Goal: Information Seeking & Learning: Learn about a topic

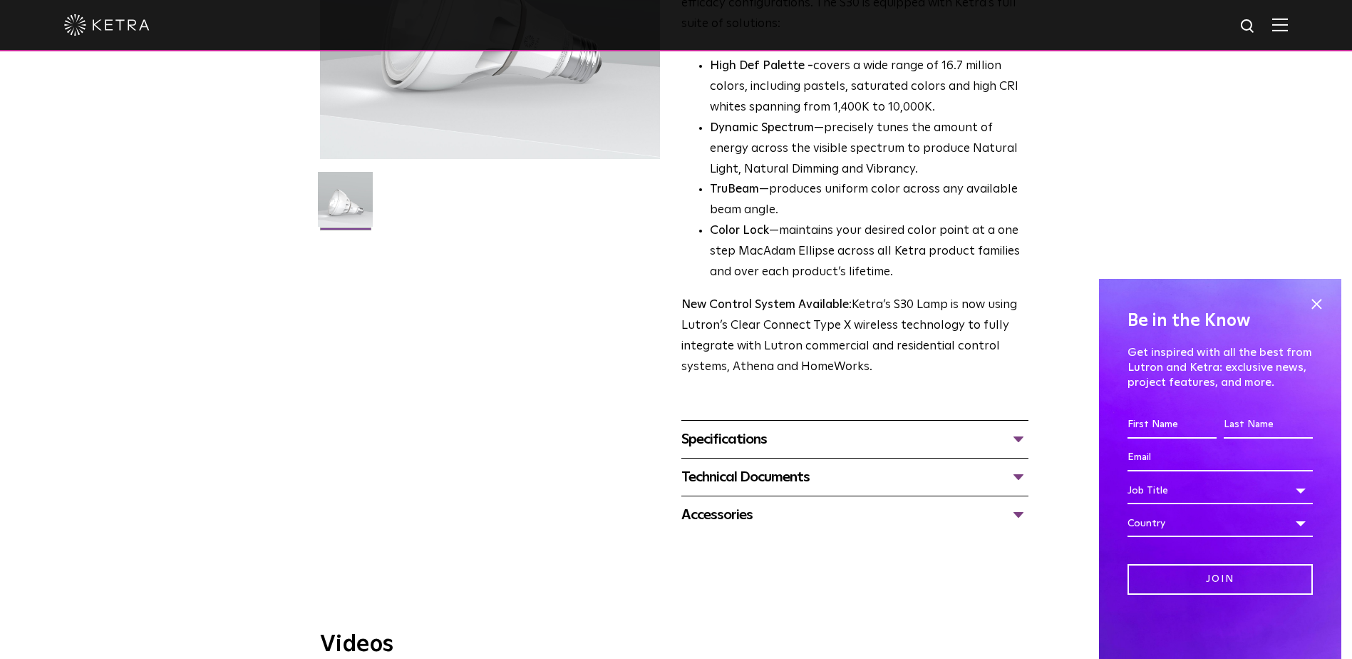
scroll to position [214, 0]
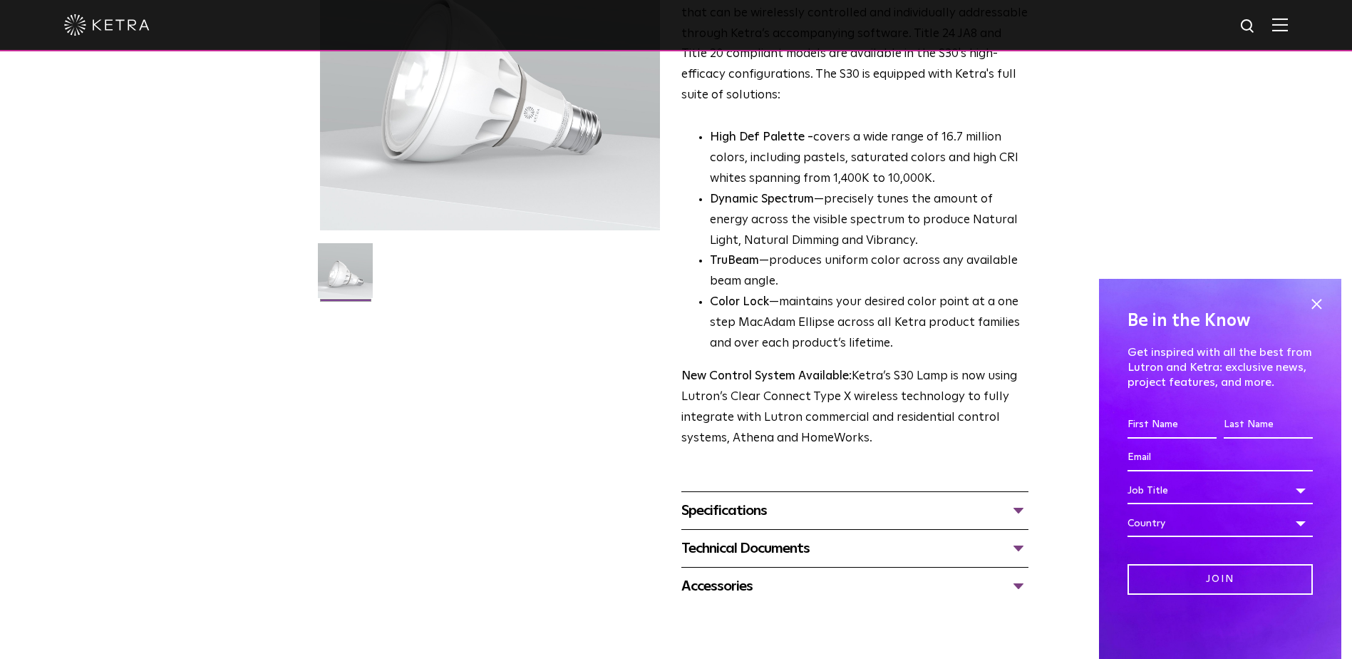
click at [927, 514] on div "Specifications" at bounding box center [854, 510] width 347 height 23
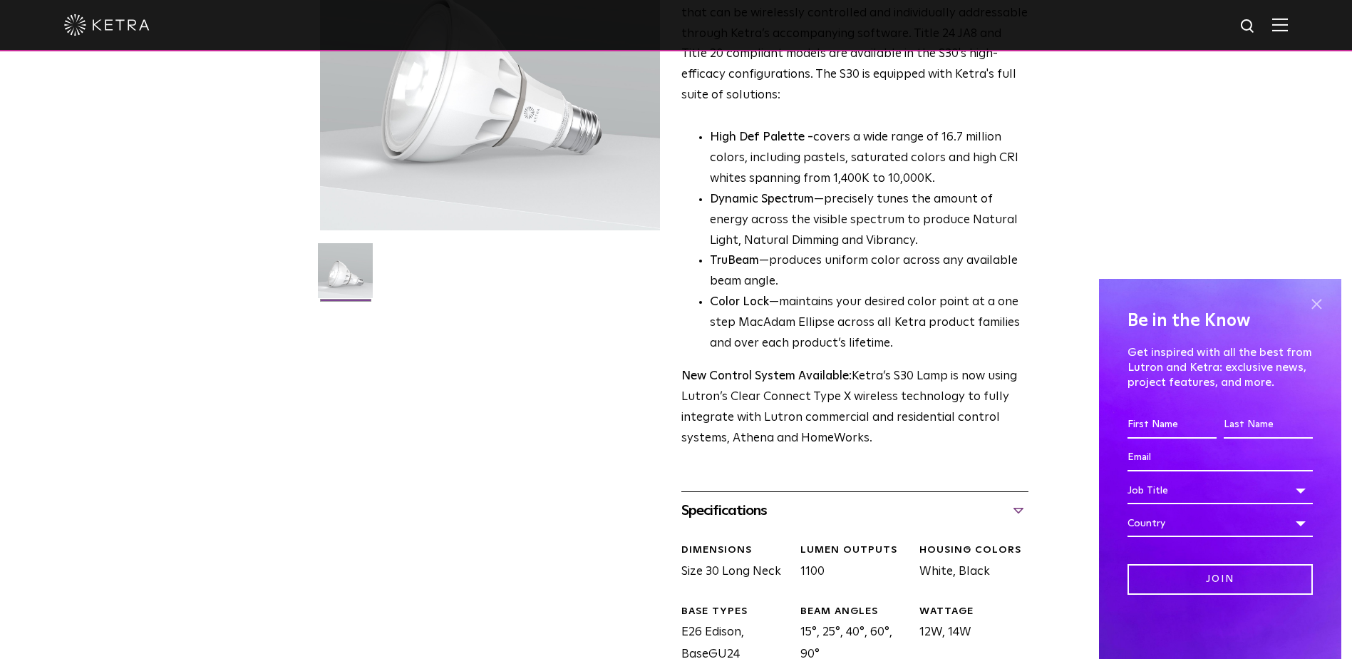
click at [1326, 304] on span at bounding box center [1316, 303] width 21 height 21
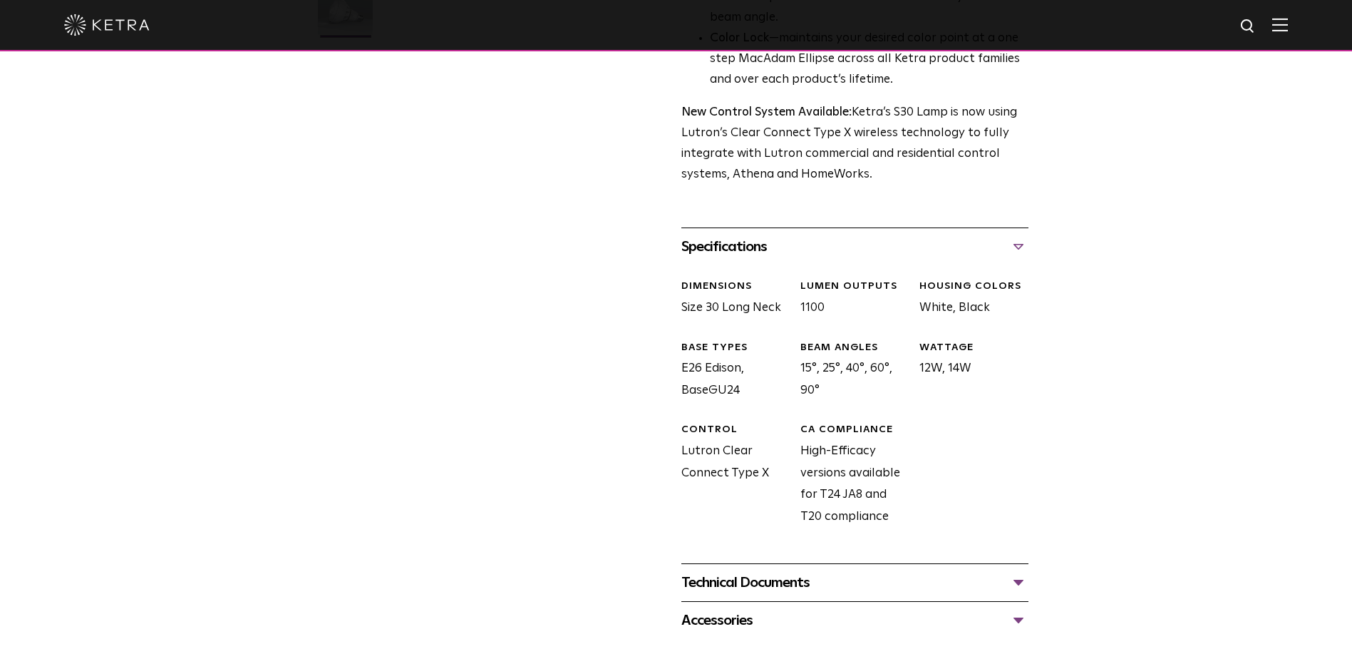
scroll to position [499, 0]
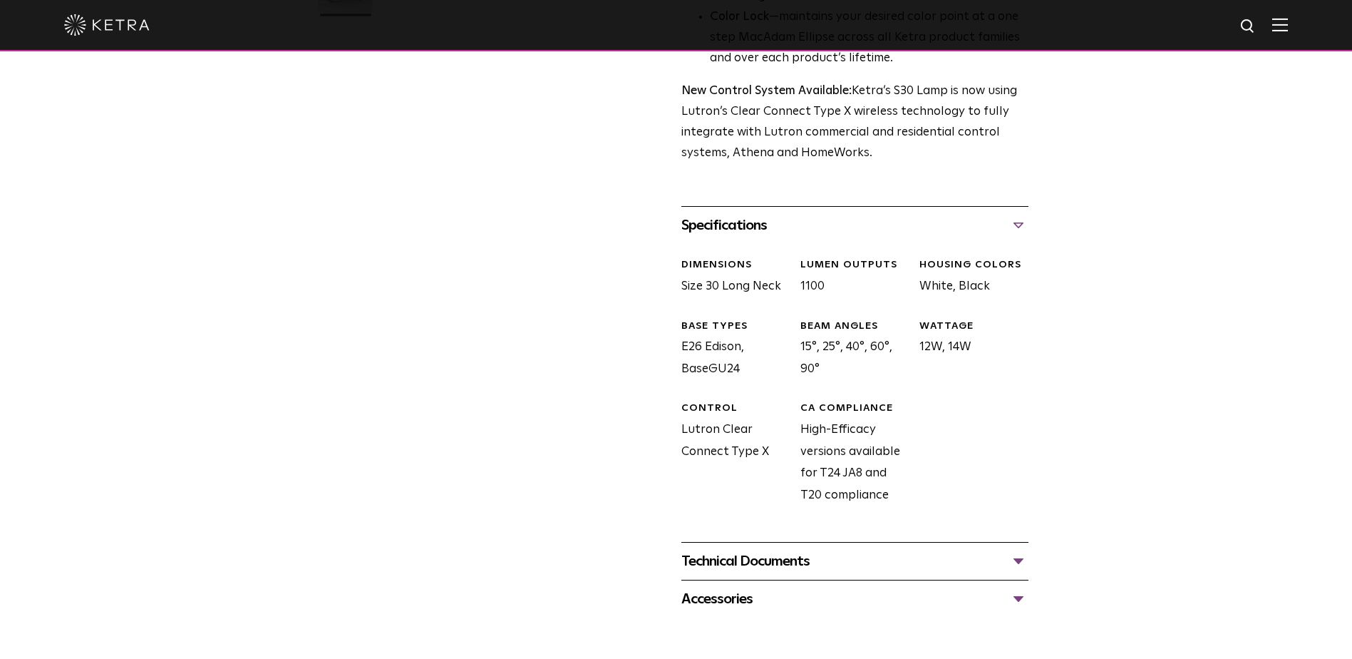
click at [731, 233] on div "Specifications" at bounding box center [854, 225] width 347 height 23
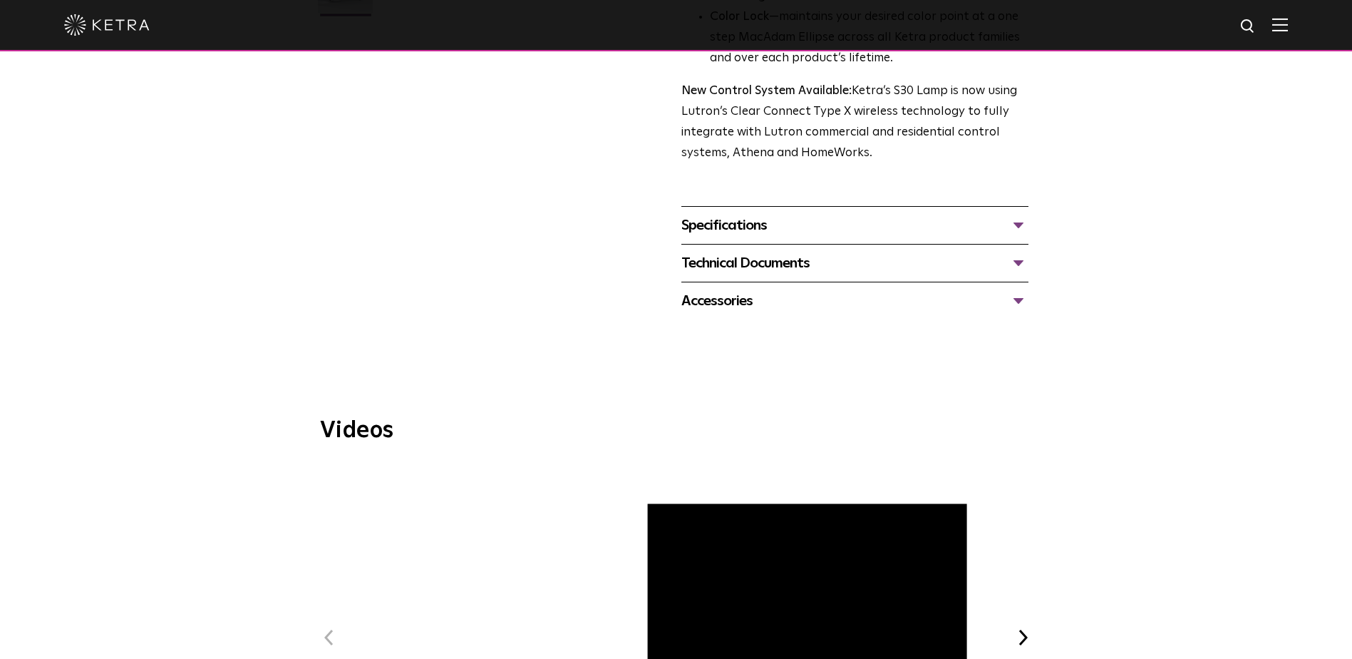
click at [731, 233] on div "Specifications" at bounding box center [854, 225] width 347 height 23
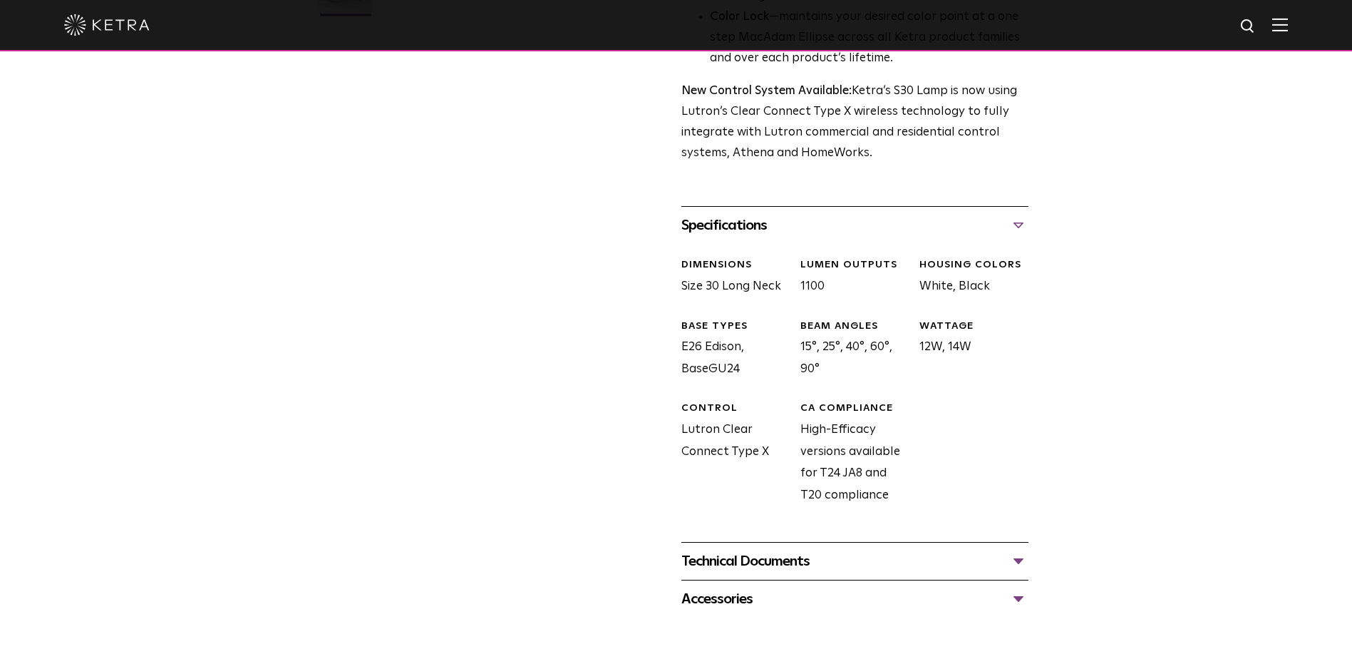
click at [579, 395] on div "S30 Lamp Availability: Commercial & Residential Ketra’s S30 lamp is an all-enco…" at bounding box center [676, 111] width 713 height 1013
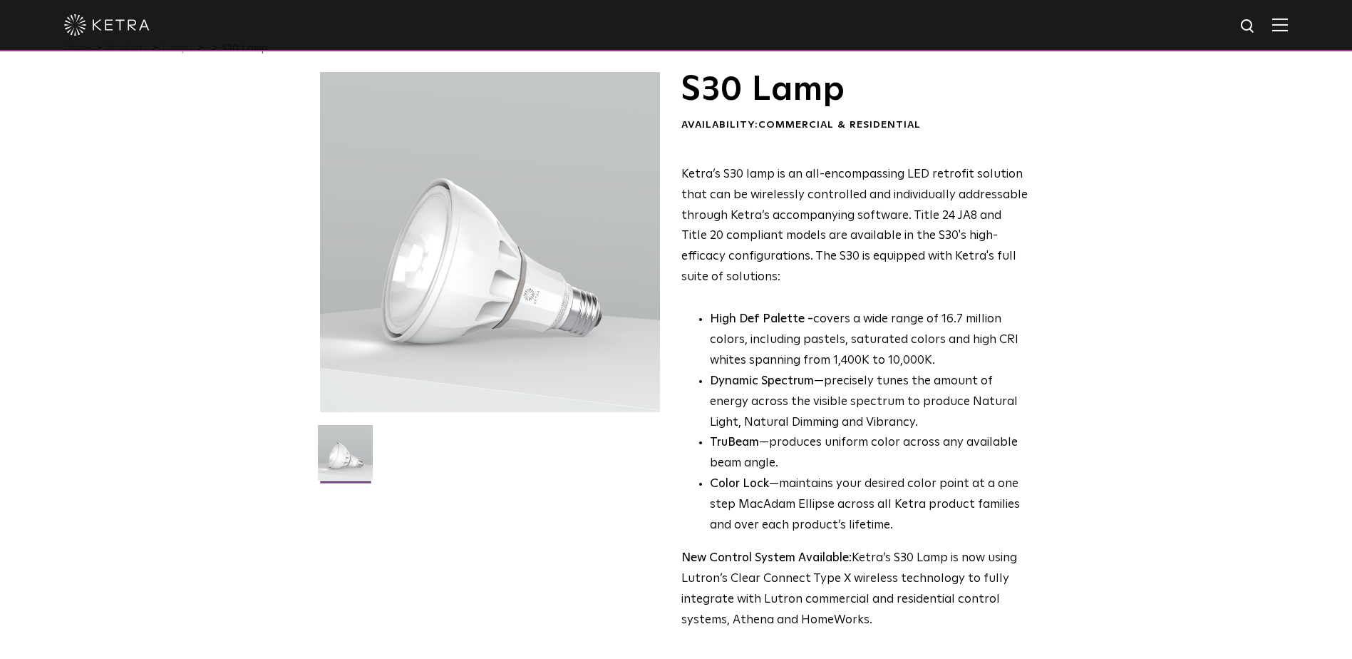
scroll to position [0, 0]
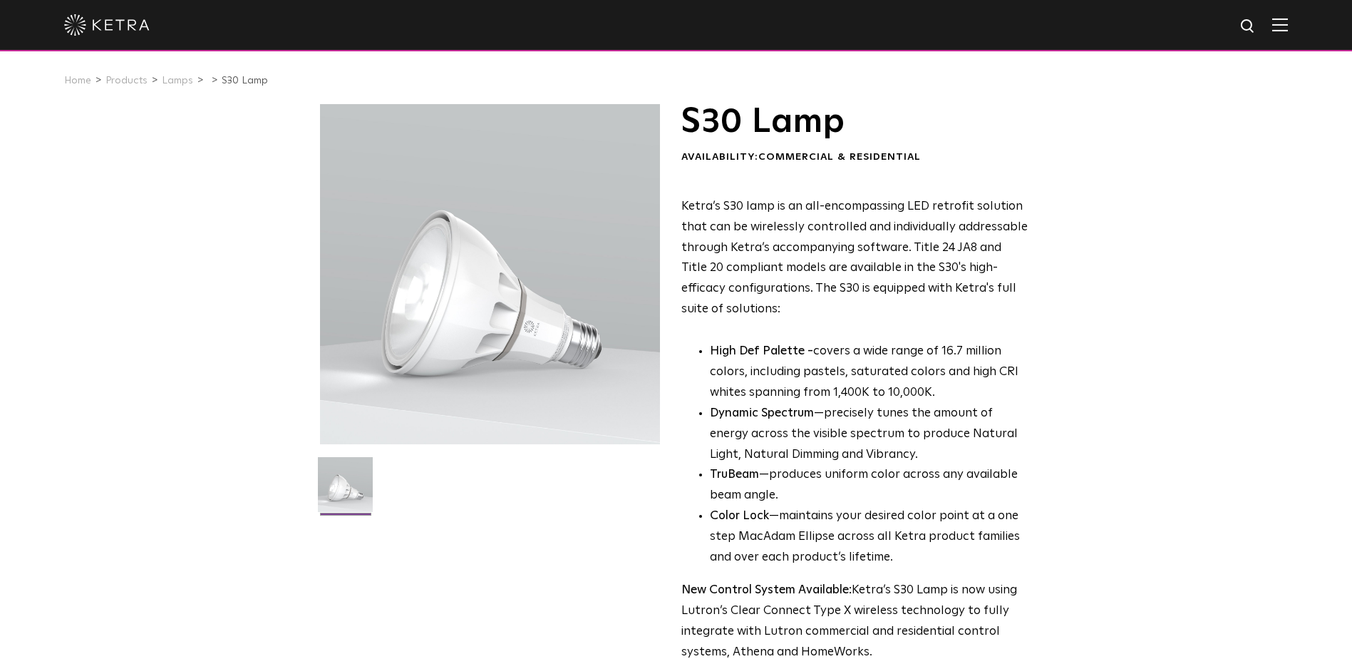
click at [723, 117] on h1 "S30 Lamp" at bounding box center [854, 122] width 347 height 36
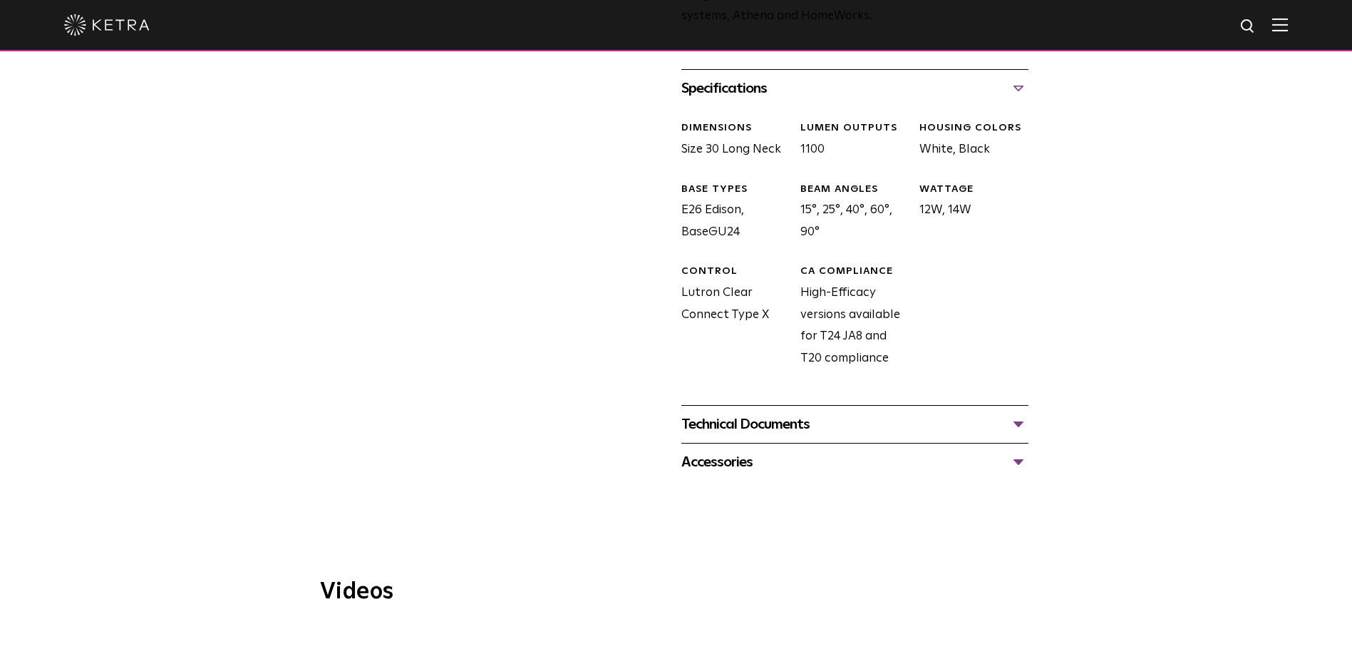
scroll to position [641, 0]
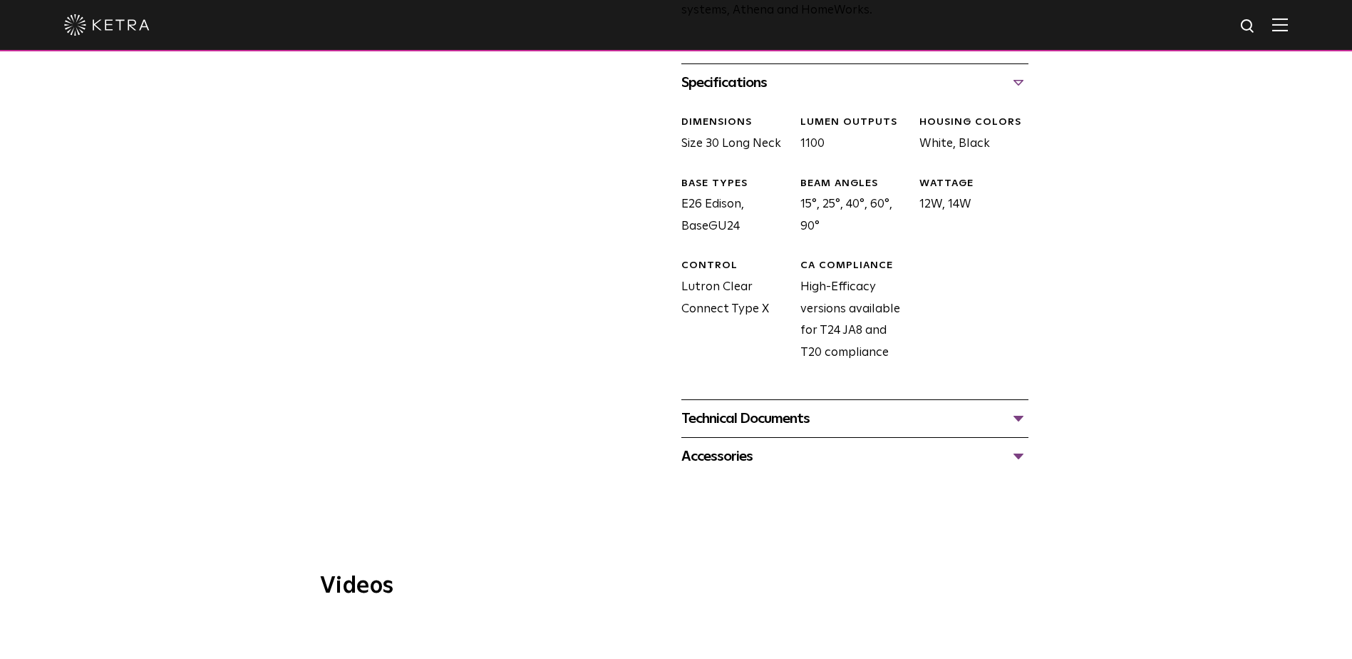
click at [1016, 429] on div "Technical Documents" at bounding box center [854, 418] width 347 height 23
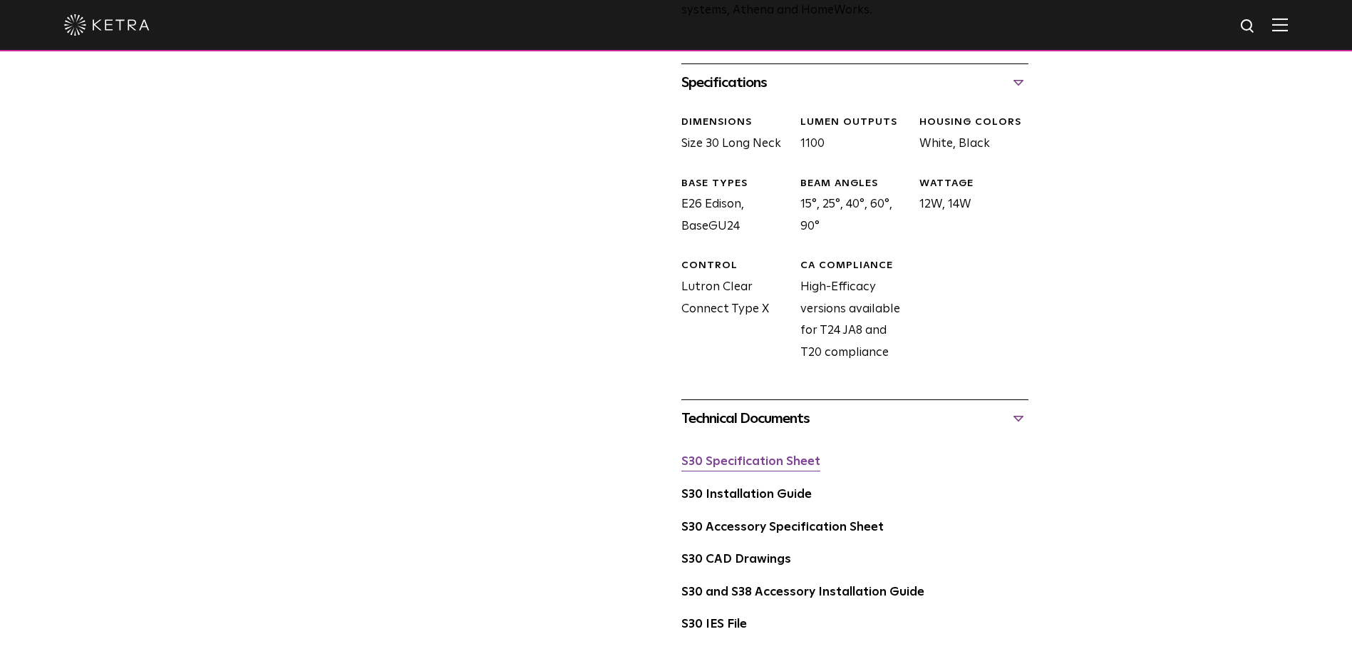
click at [786, 465] on link "S30 Specification Sheet" at bounding box center [750, 461] width 139 height 12
